Goal: Check status

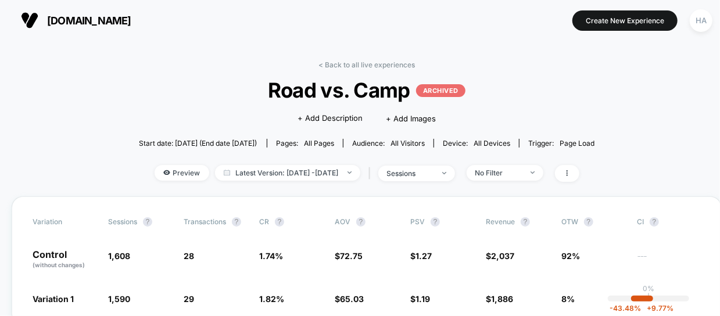
click at [349, 61] on link "< Back to all live experiences" at bounding box center [366, 64] width 96 height 9
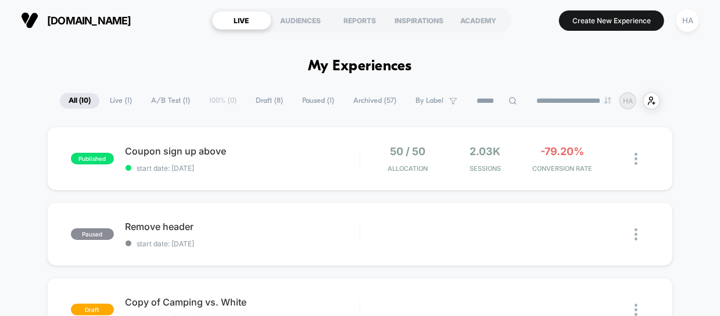
scroll to position [9, 0]
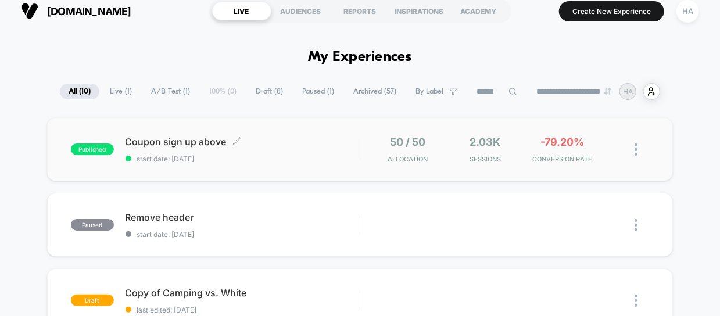
click at [277, 154] on span "start date: [DATE]" at bounding box center [242, 158] width 234 height 9
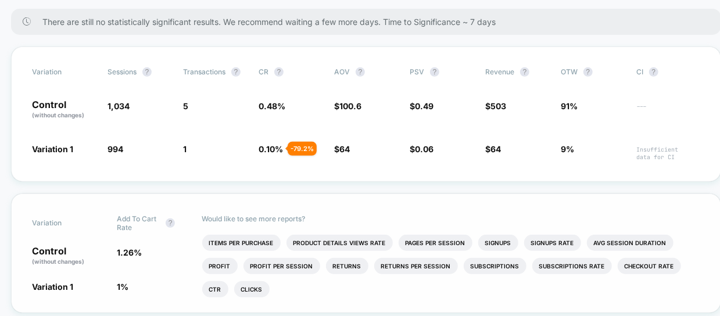
scroll to position [168, 1]
